Goal: Transaction & Acquisition: Purchase product/service

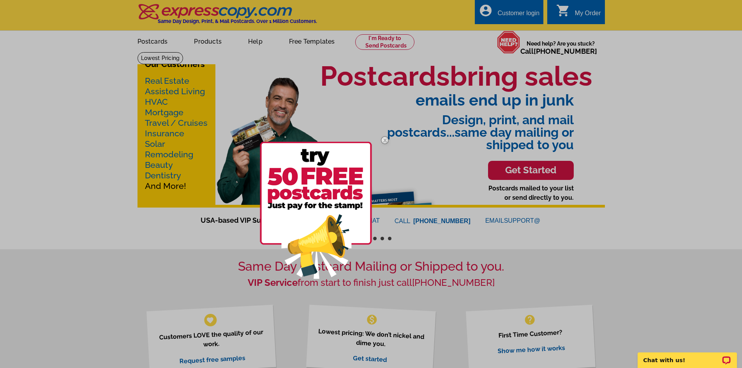
click at [384, 140] on img at bounding box center [385, 140] width 23 height 23
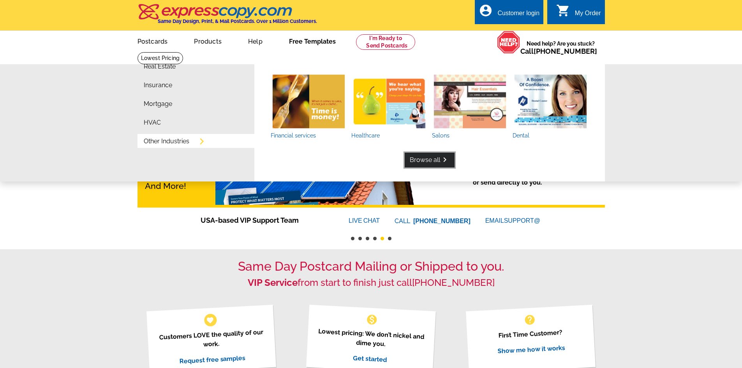
click at [423, 159] on link "Browse all keyboard_arrow_right" at bounding box center [430, 160] width 50 height 15
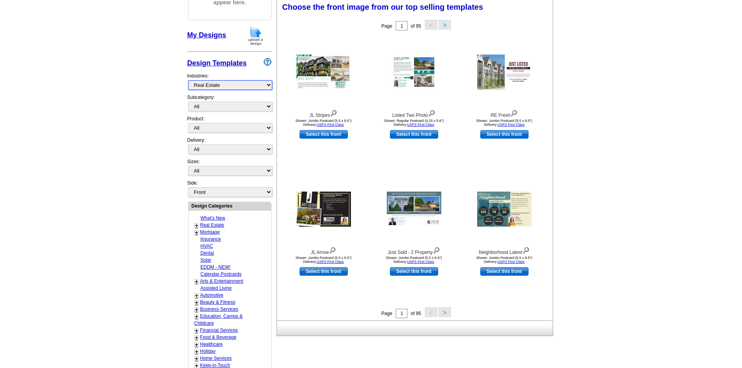
click at [238, 89] on select "What's New Real Estate Mortgage Insurance HVAC Dental Solar EDDM - NEW! Calenda…" at bounding box center [230, 85] width 84 height 10
click at [163, 104] on main "Need Help? call 800-260-5887, chat with support, or have our designers make som…" at bounding box center [371, 224] width 742 height 579
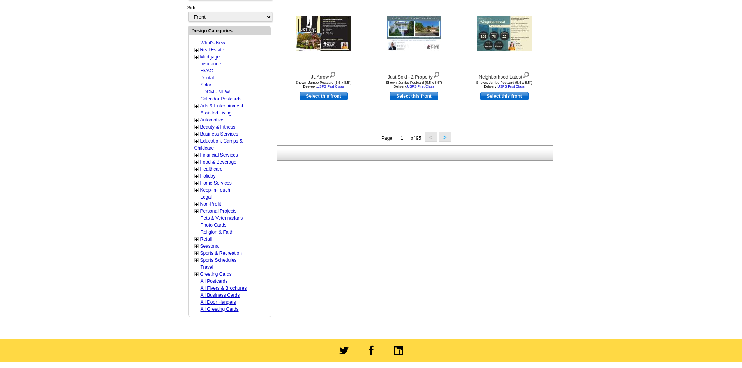
scroll to position [312, 0]
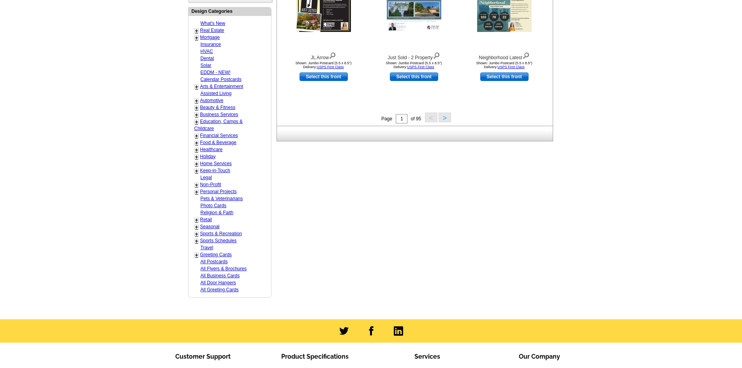
click at [196, 164] on link "+" at bounding box center [196, 164] width 3 height 6
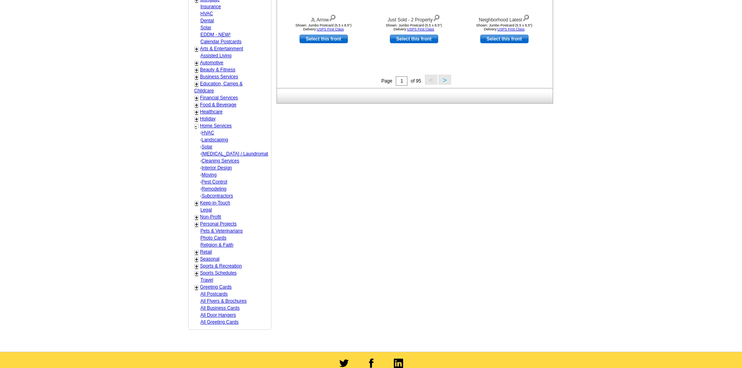
scroll to position [351, 0]
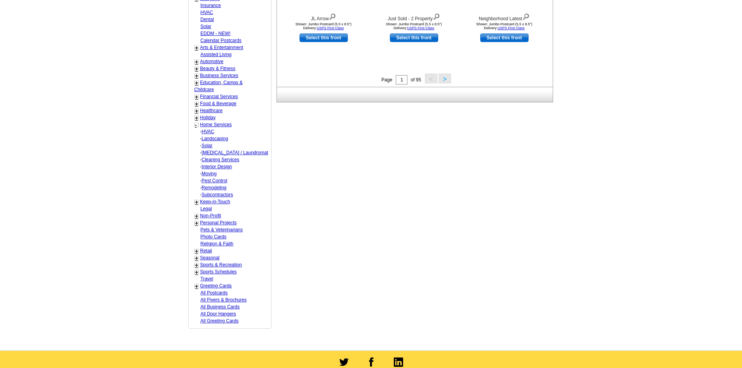
click at [217, 189] on link "Remodeling" at bounding box center [214, 187] width 25 height 5
select select "759"
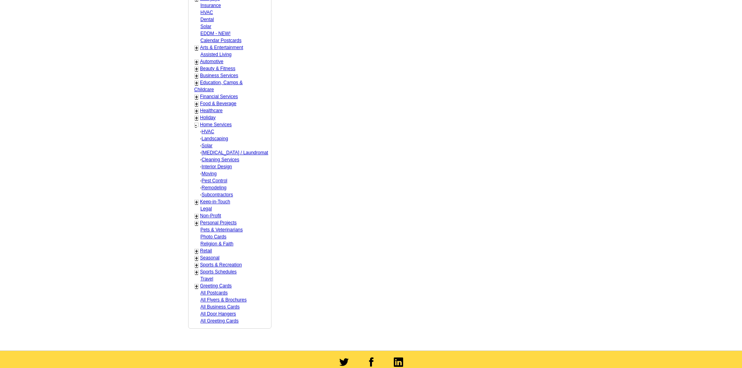
select select "760"
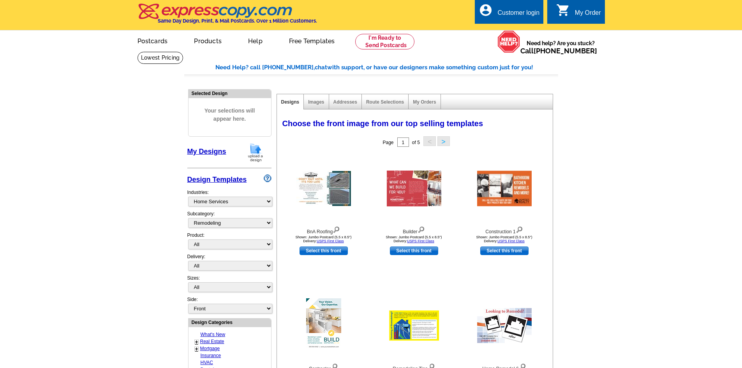
scroll to position [0, 0]
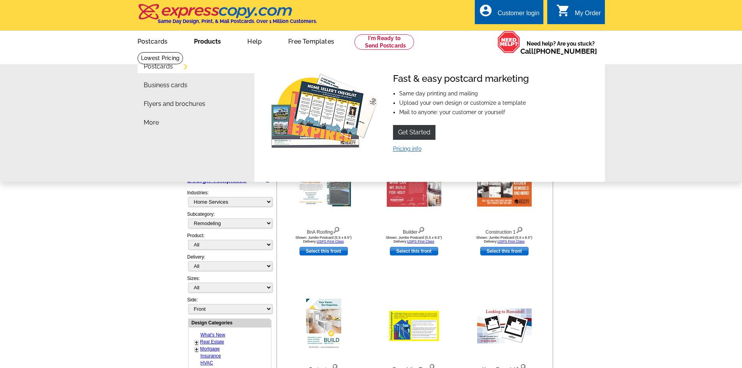
click at [414, 152] on link "Pricing info" at bounding box center [407, 149] width 28 height 6
